Goal: Task Accomplishment & Management: Manage account settings

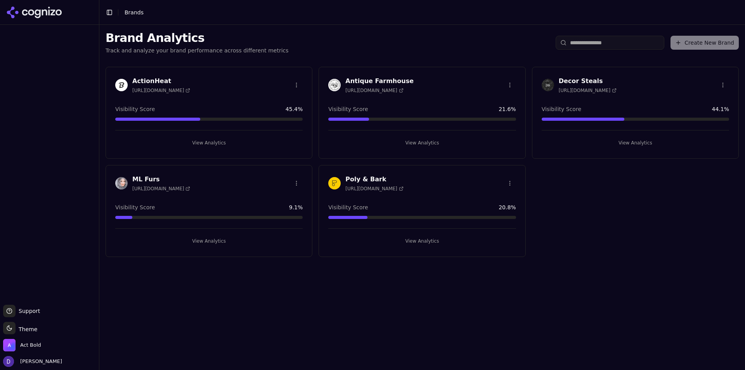
click at [144, 81] on h3 "ActionHeat" at bounding box center [161, 80] width 58 height 9
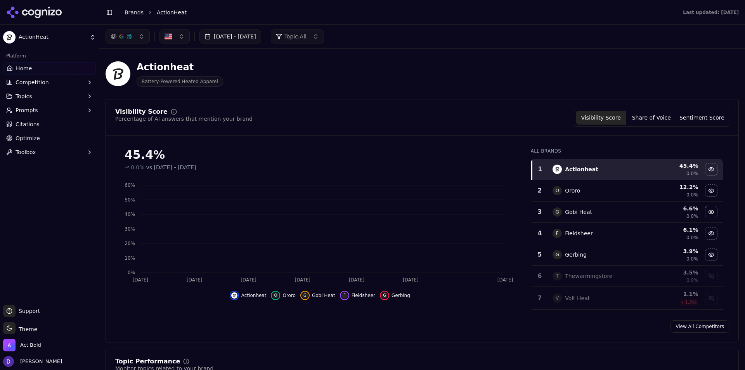
click at [261, 34] on button "[DATE] - [DATE]" at bounding box center [230, 36] width 62 height 14
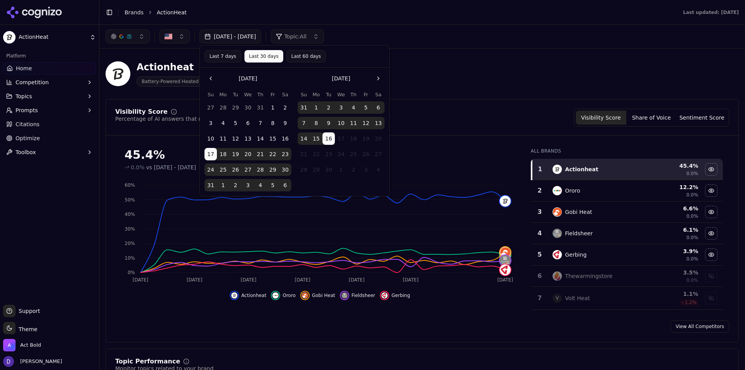
click at [289, 55] on button "Last 60 days" at bounding box center [306, 56] width 40 height 12
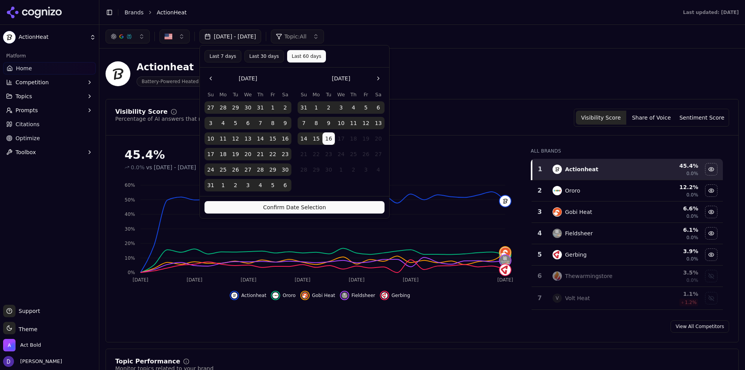
click at [261, 53] on button "Last 30 days" at bounding box center [264, 56] width 40 height 12
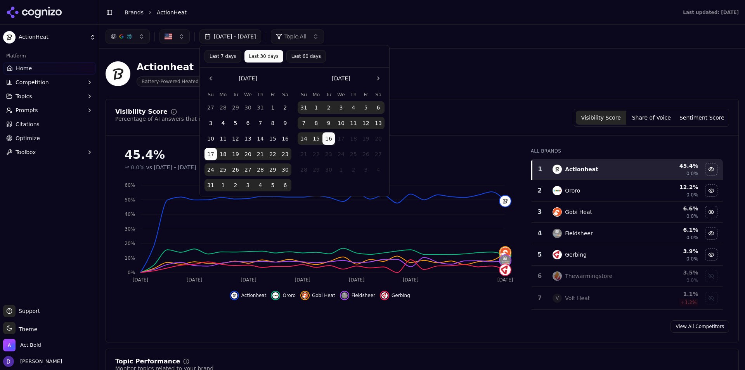
click at [222, 55] on button "Last 7 days" at bounding box center [222, 56] width 37 height 12
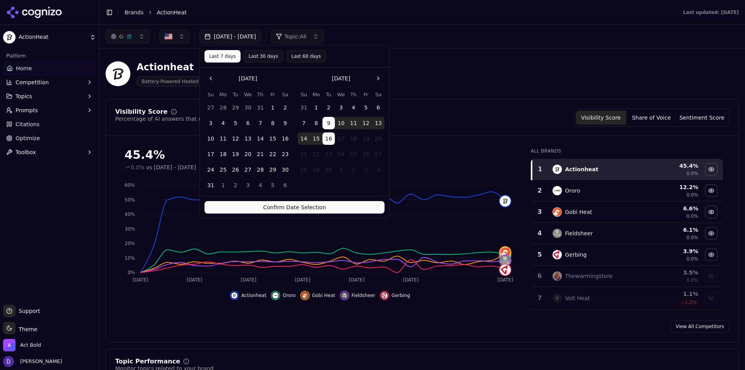
click at [250, 60] on button "Last 30 days" at bounding box center [264, 56] width 40 height 12
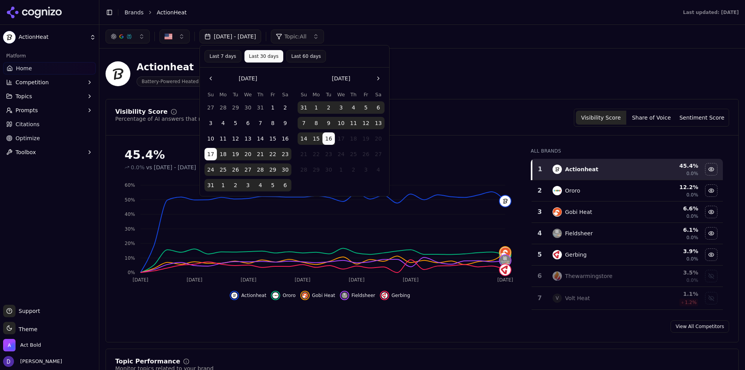
click at [271, 139] on button "15" at bounding box center [272, 138] width 12 height 12
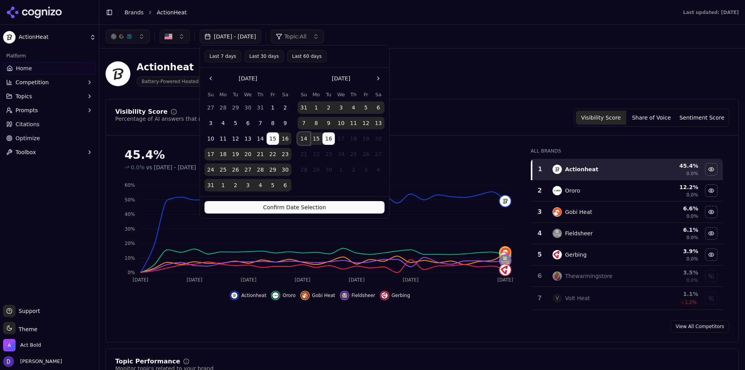
click at [306, 140] on button "14" at bounding box center [303, 138] width 12 height 12
click at [304, 206] on button "Confirm Date Selection" at bounding box center [294, 207] width 180 height 12
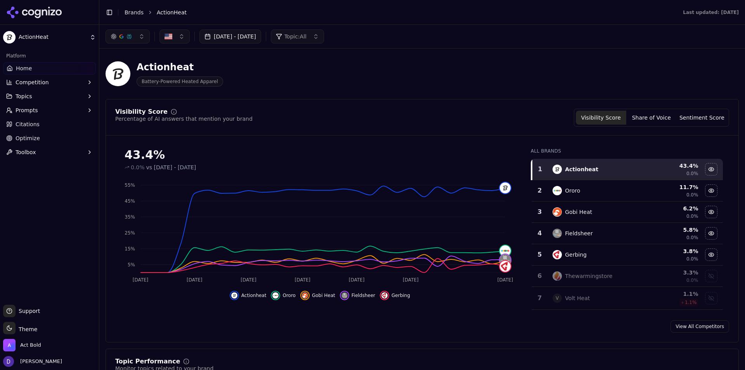
click at [702, 325] on link "View All Competitors" at bounding box center [699, 326] width 59 height 12
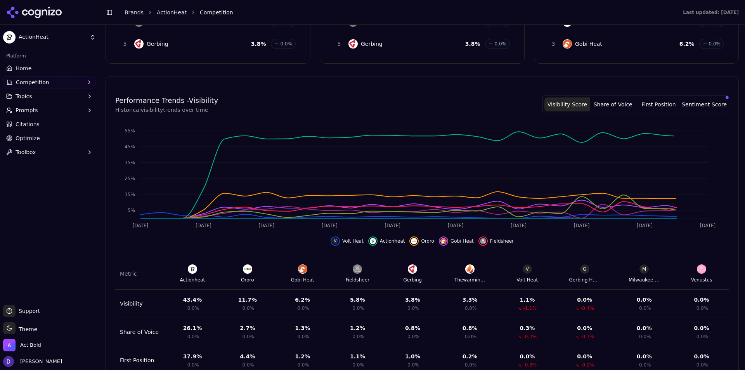
scroll to position [230, 0]
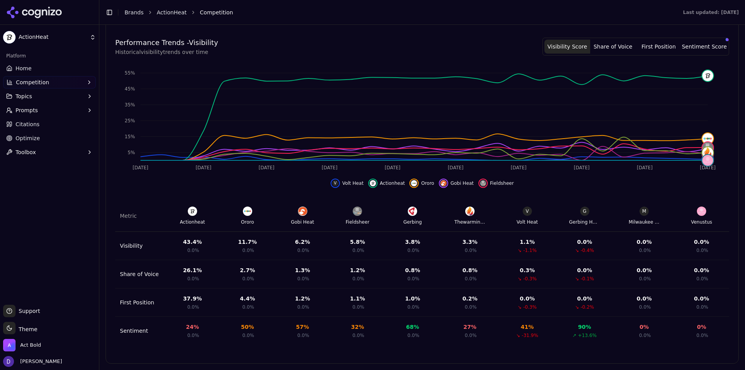
click at [42, 71] on link "Home" at bounding box center [49, 68] width 93 height 12
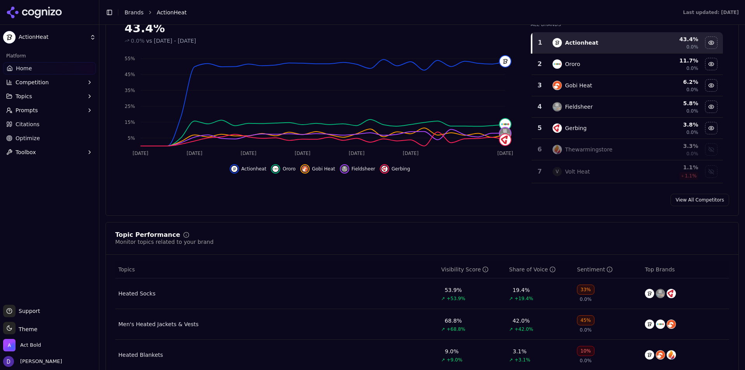
scroll to position [271, 0]
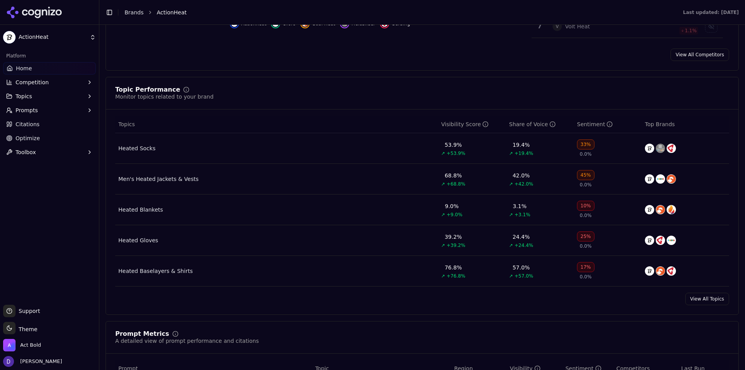
click at [705, 300] on link "View All Topics" at bounding box center [707, 298] width 44 height 12
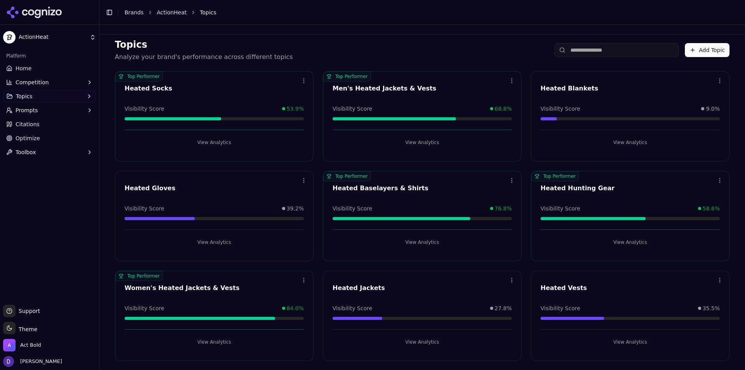
scroll to position [18, 0]
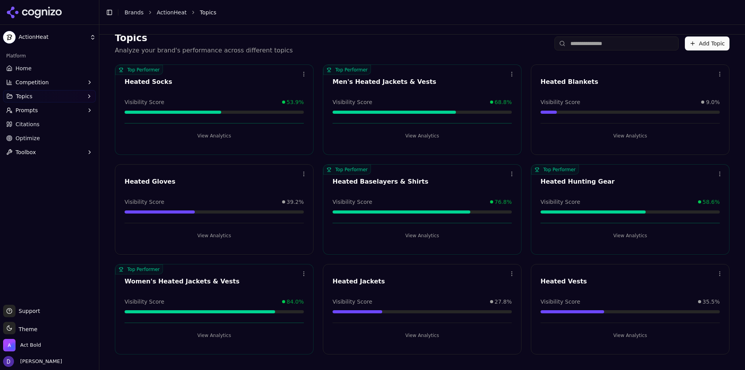
click at [221, 331] on button "View Analytics" at bounding box center [213, 335] width 179 height 12
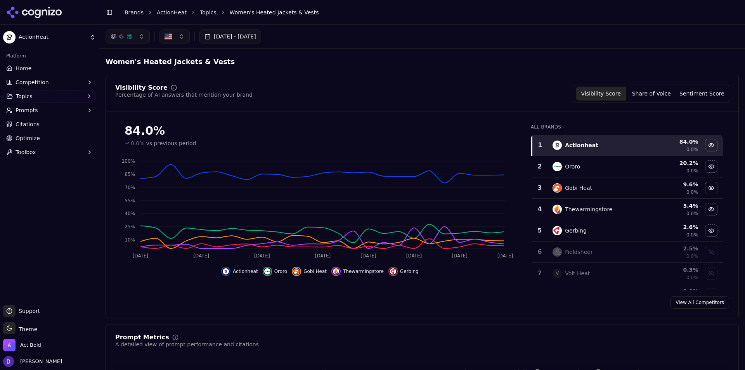
click at [650, 96] on button "Share of Voice" at bounding box center [651, 93] width 50 height 14
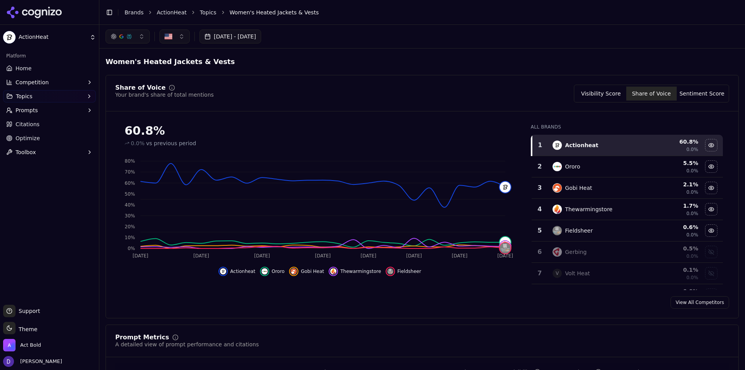
click at [11, 128] on link "Citations" at bounding box center [49, 124] width 93 height 12
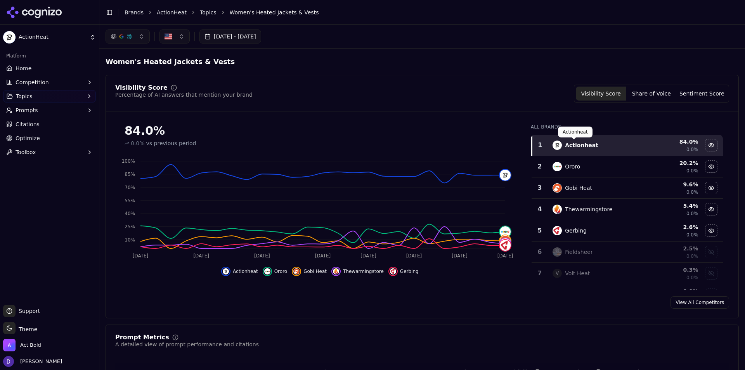
click at [608, 90] on button "Visibility Score" at bounding box center [601, 93] width 50 height 14
click at [114, 83] on div "Visibility Score Percentage of AI answers that mention your brand Visibility Sc…" at bounding box center [421, 196] width 633 height 243
click at [265, 67] on div "Women's Heated Jackets & Vests" at bounding box center [421, 62] width 633 height 14
drag, startPoint x: 31, startPoint y: 68, endPoint x: 0, endPoint y: 50, distance: 35.7
click at [31, 68] on link "Home" at bounding box center [49, 68] width 93 height 12
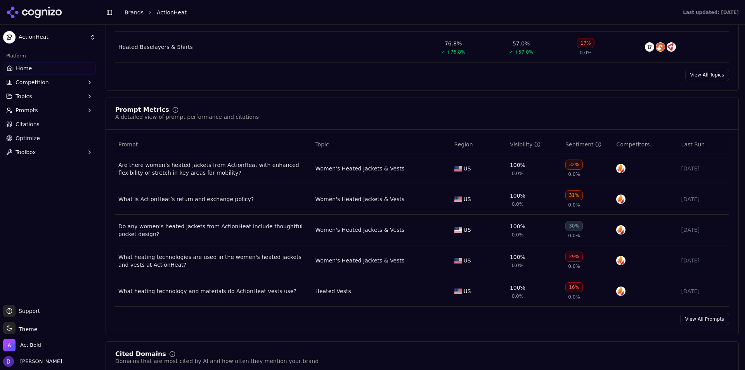
scroll to position [504, 0]
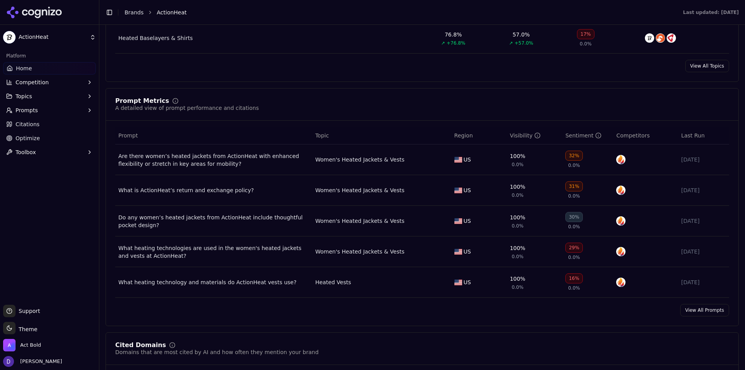
click at [682, 315] on link "View All Prompts" at bounding box center [704, 310] width 49 height 12
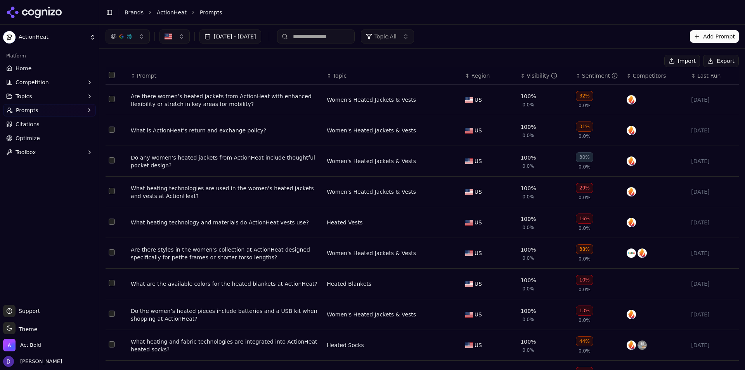
click at [710, 59] on button "Export" at bounding box center [721, 61] width 36 height 12
click at [680, 67] on button "Import" at bounding box center [682, 61] width 36 height 12
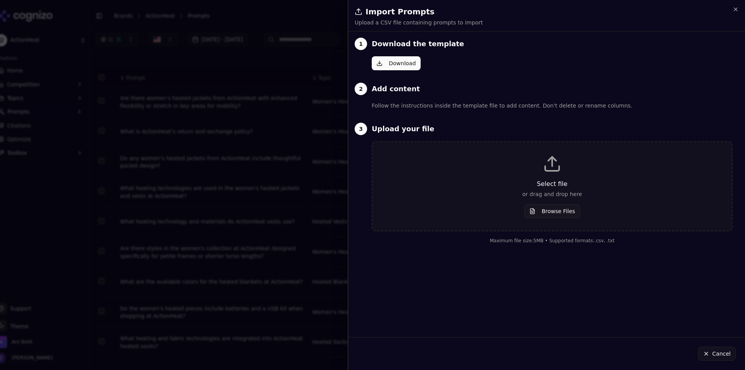
click at [325, 169] on div at bounding box center [372, 185] width 745 height 370
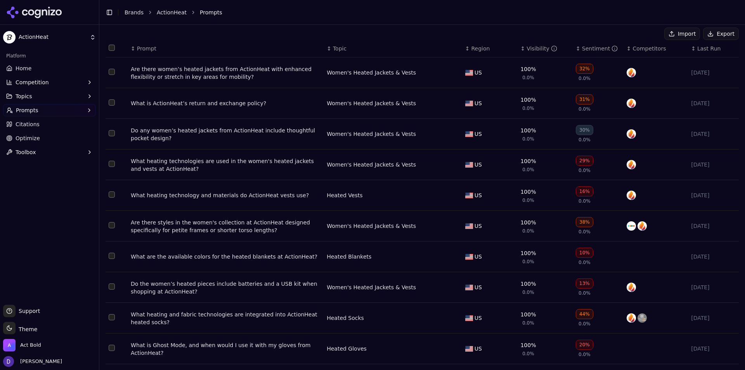
scroll to position [46, 0]
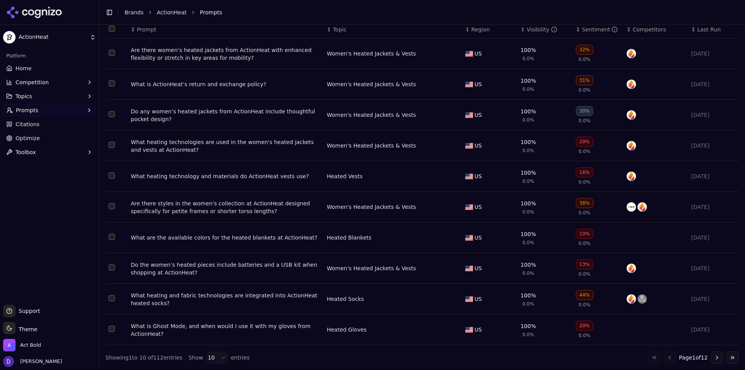
click at [208, 359] on html "ActionHeat Platform Home Competition Topics Prompts Citations Optimize Toolbox …" at bounding box center [372, 185] width 745 height 370
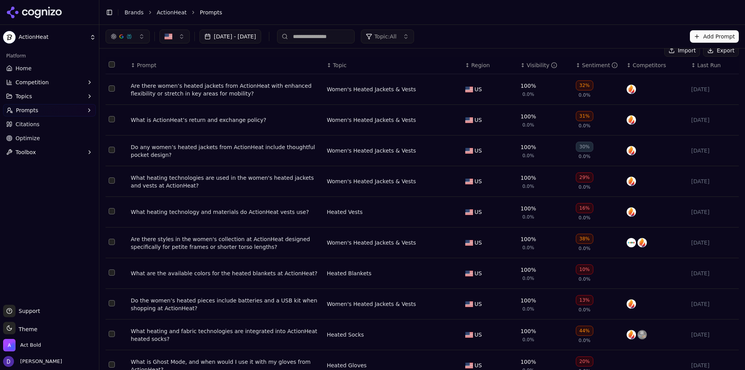
scroll to position [0, 0]
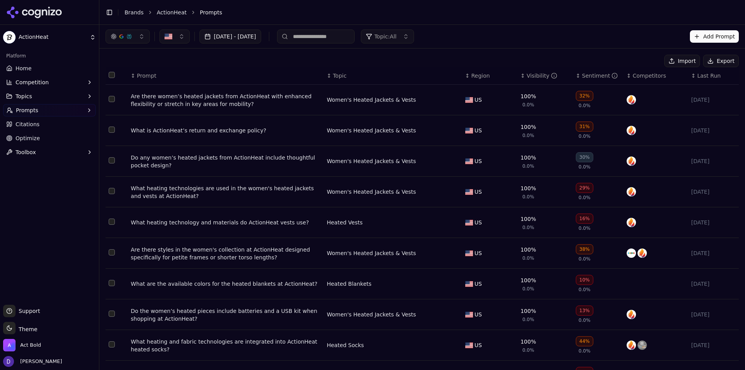
click at [110, 72] on button "Select all rows" at bounding box center [112, 75] width 6 height 6
click at [640, 61] on button "Deactivate ( 100 )" at bounding box center [629, 61] width 64 height 12
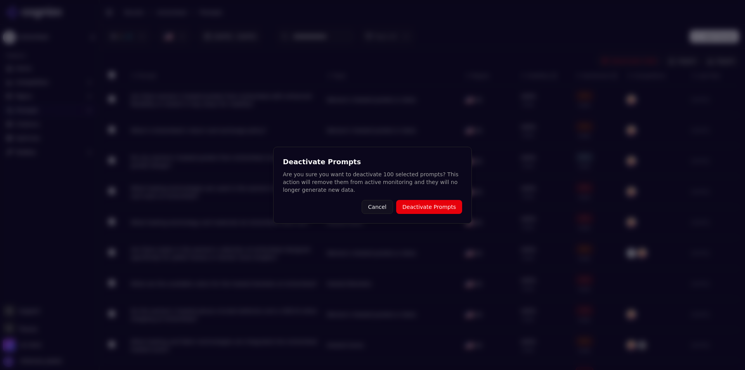
click at [435, 210] on button "Deactivate Prompts" at bounding box center [429, 207] width 66 height 14
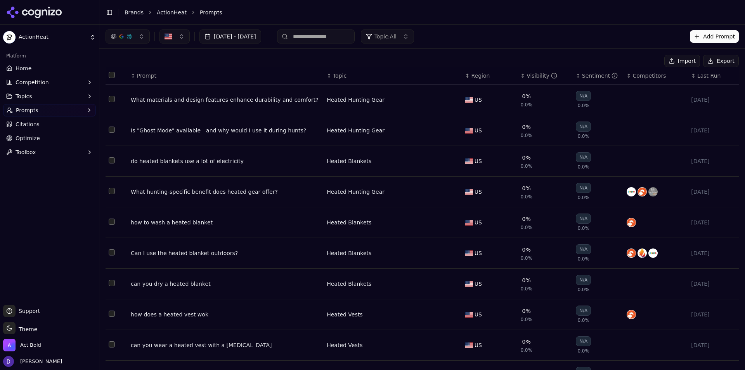
click at [109, 71] on th "Data table" at bounding box center [116, 75] width 22 height 17
click at [112, 76] on button "Select all rows" at bounding box center [112, 75] width 6 height 6
click at [626, 63] on button "Deactivate ( 12 )" at bounding box center [630, 61] width 60 height 12
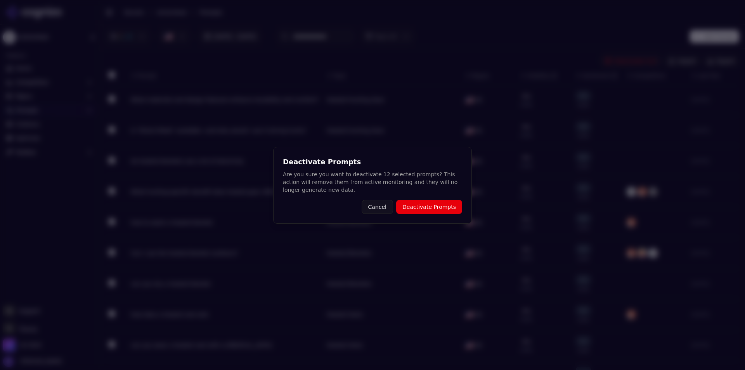
click at [424, 203] on button "Deactivate Prompts" at bounding box center [429, 207] width 66 height 14
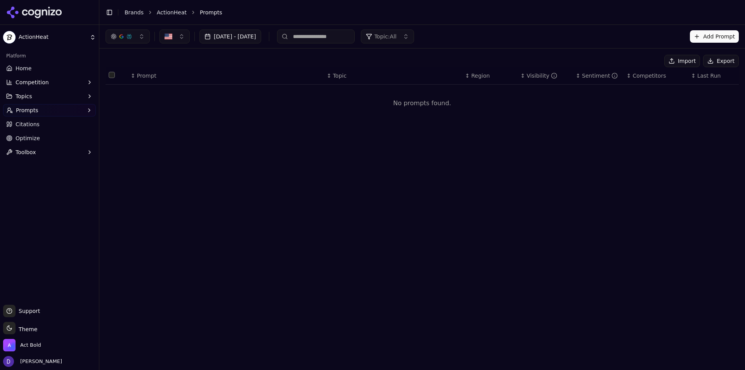
click at [690, 59] on button "Import" at bounding box center [682, 61] width 36 height 12
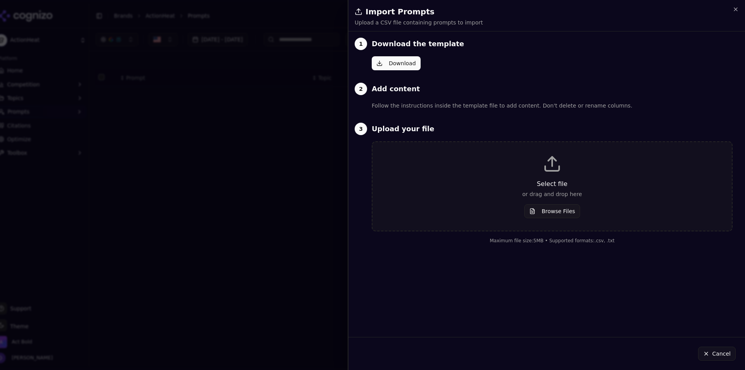
click at [560, 184] on p "Select file" at bounding box center [552, 183] width 334 height 9
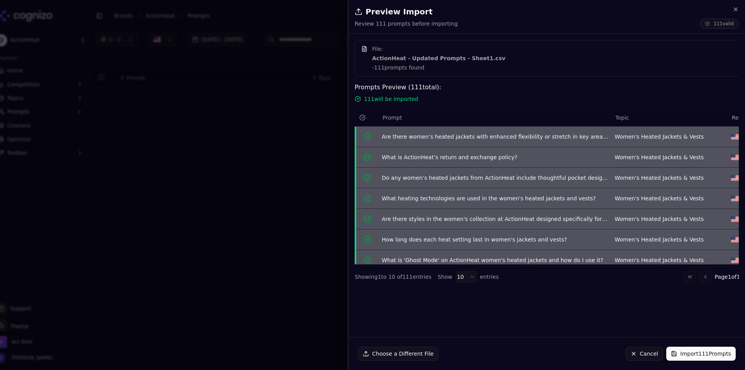
drag, startPoint x: 698, startPoint y: 316, endPoint x: 720, endPoint y: 290, distance: 33.8
click at [744, 310] on div "File: ActionHeat - Updated Prompts - Sheet1.csv - 111 prompts found Prompts Pre…" at bounding box center [546, 185] width 396 height 290
click at [700, 358] on button "Import 111 Prompts" at bounding box center [700, 353] width 69 height 14
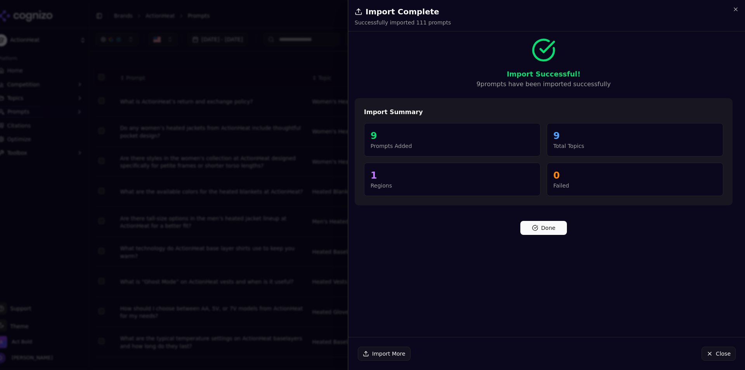
click at [550, 232] on button "Done" at bounding box center [543, 228] width 47 height 14
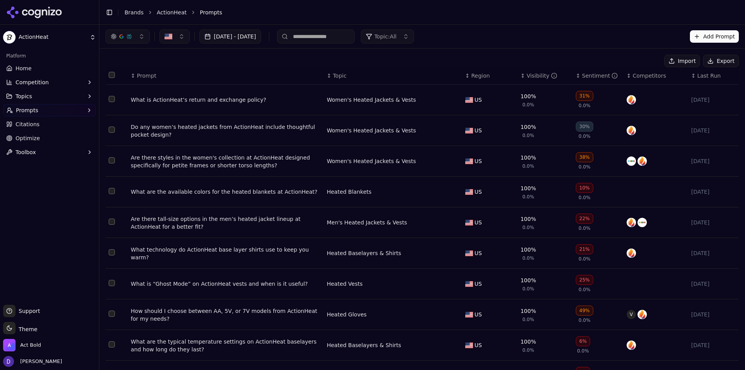
click at [43, 66] on link "Home" at bounding box center [49, 68] width 93 height 12
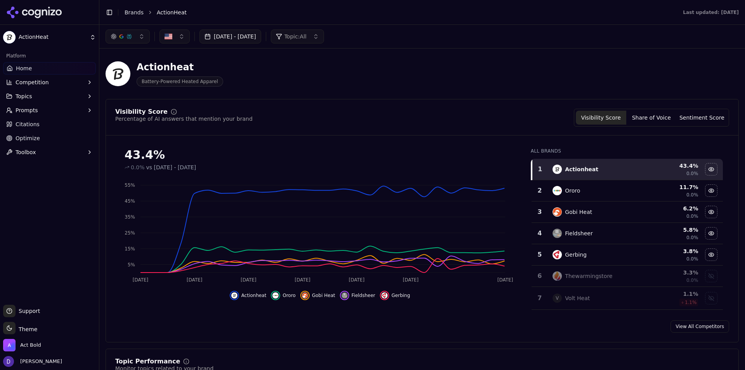
click at [260, 36] on button "[DATE] - [DATE]" at bounding box center [230, 36] width 62 height 14
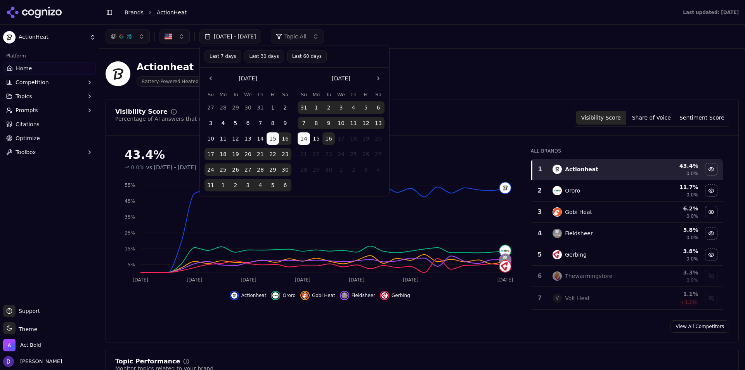
click at [227, 55] on button "Last 7 days" at bounding box center [222, 56] width 37 height 12
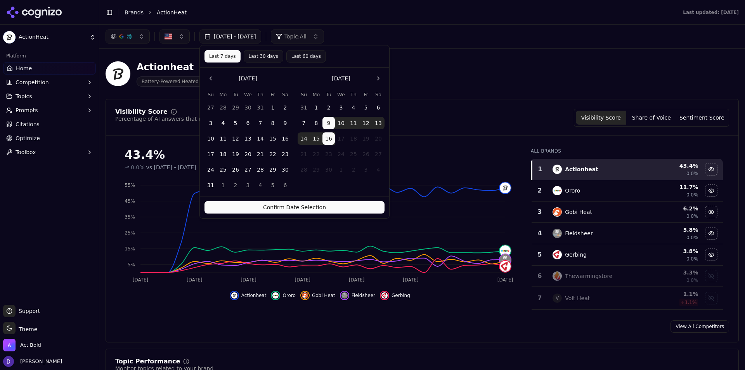
click at [283, 211] on button "Confirm Date Selection" at bounding box center [294, 207] width 180 height 12
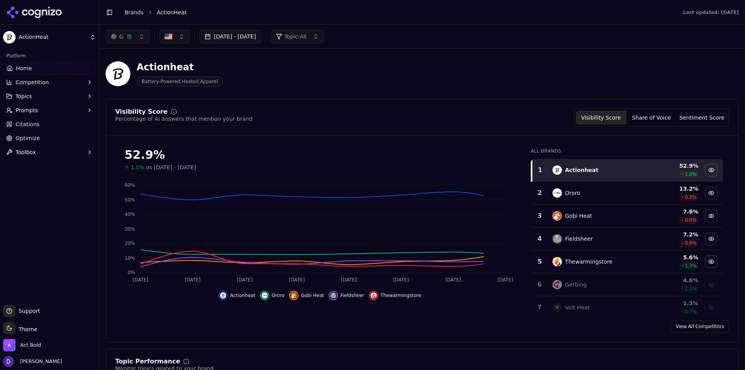
click at [238, 40] on button "[DATE] - [DATE]" at bounding box center [230, 36] width 62 height 14
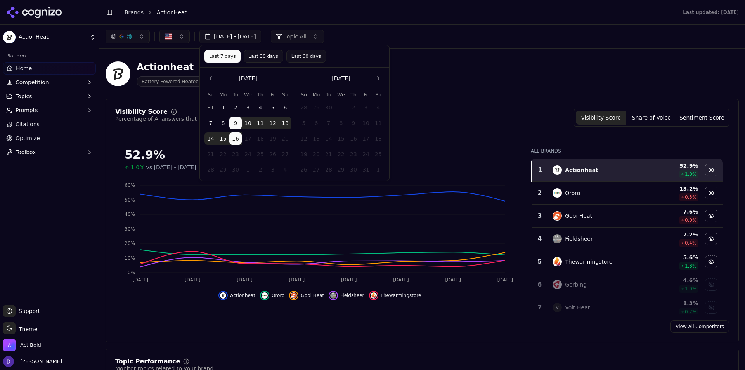
click at [251, 58] on button "Last 30 days" at bounding box center [264, 56] width 40 height 12
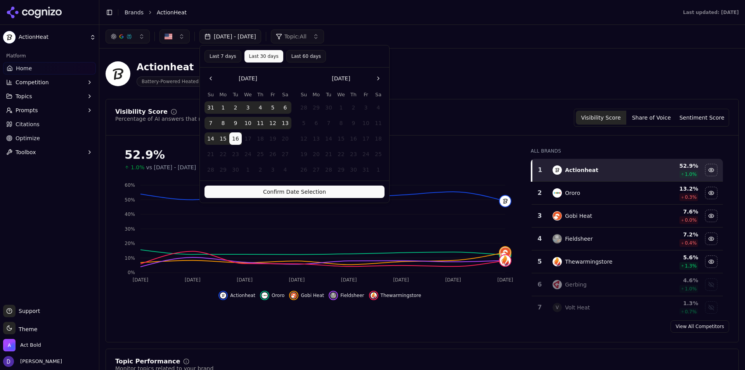
click at [275, 194] on button "Confirm Date Selection" at bounding box center [294, 191] width 180 height 12
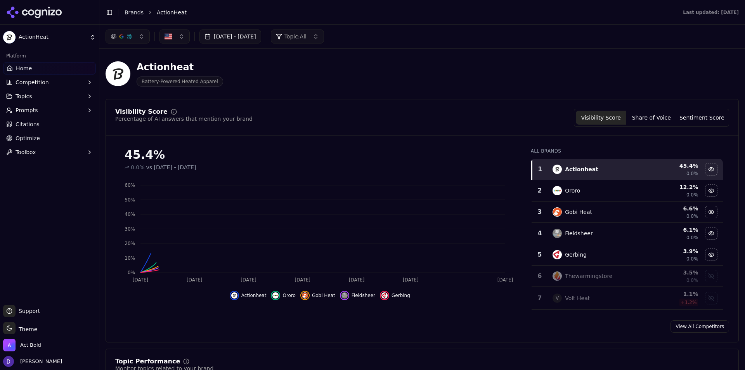
click at [40, 66] on link "Home" at bounding box center [49, 68] width 93 height 12
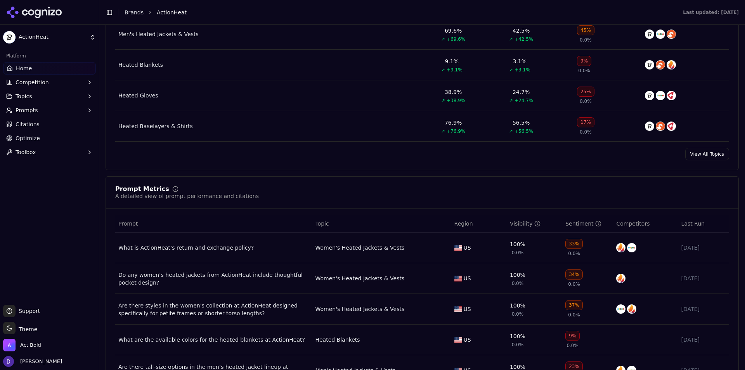
scroll to position [504, 0]
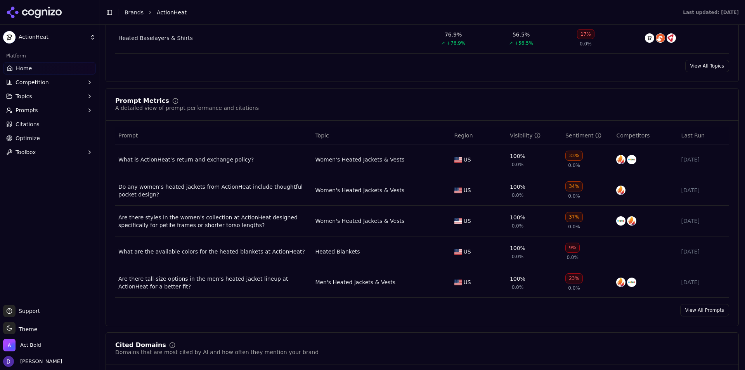
click at [694, 316] on div "Prompt Metrics A detailed view of prompt performance and citations Prompt Topic…" at bounding box center [421, 207] width 633 height 238
click at [691, 308] on link "View All Prompts" at bounding box center [704, 310] width 49 height 12
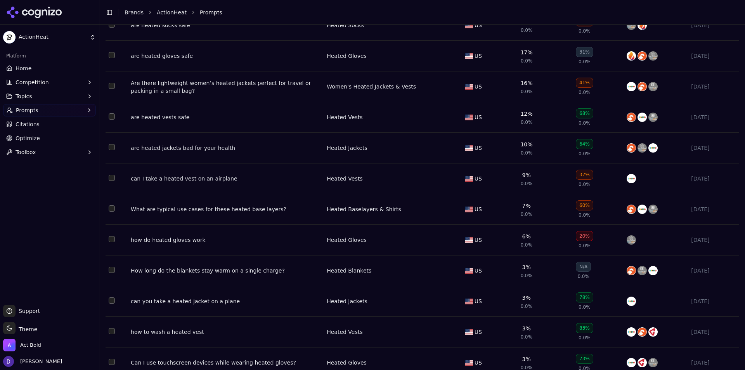
scroll to position [1823, 0]
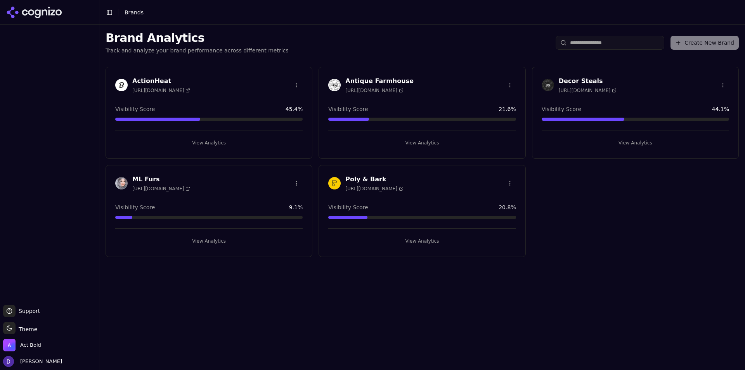
click at [139, 77] on h3 "ActionHeat" at bounding box center [161, 80] width 58 height 9
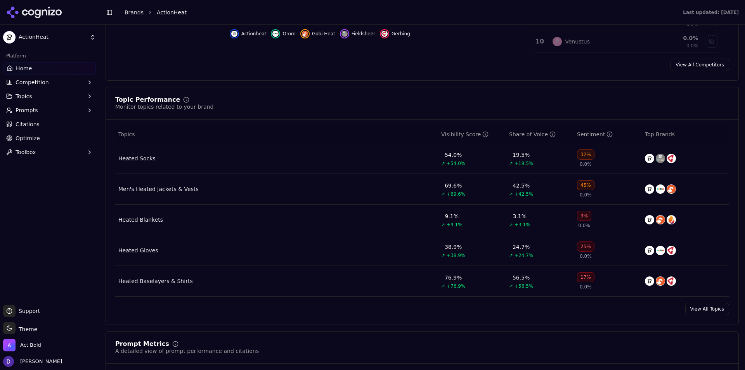
scroll to position [271, 0]
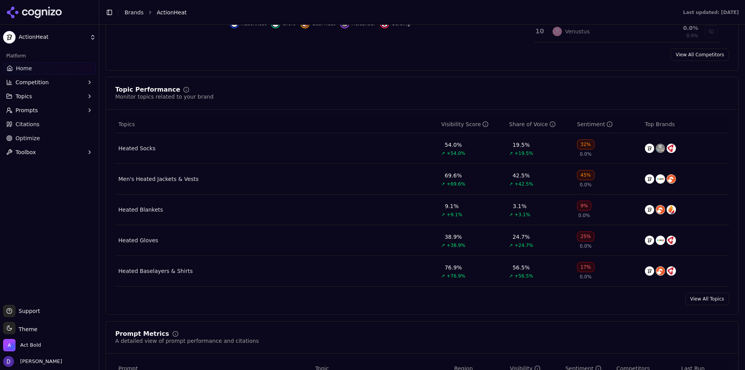
click at [696, 298] on link "View All Topics" at bounding box center [707, 298] width 44 height 12
